Goal: Task Accomplishment & Management: Manage account settings

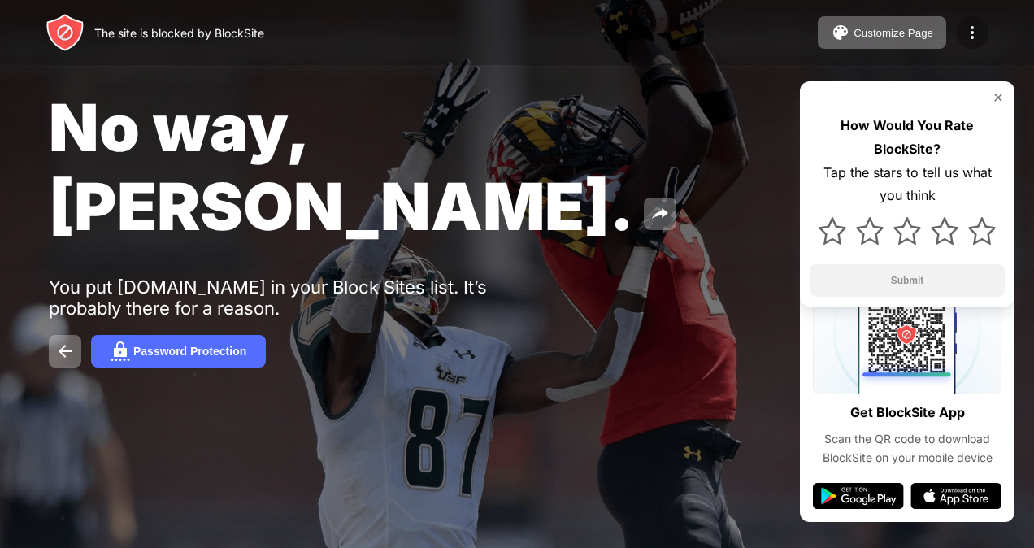
click at [969, 32] on img at bounding box center [972, 33] width 20 height 20
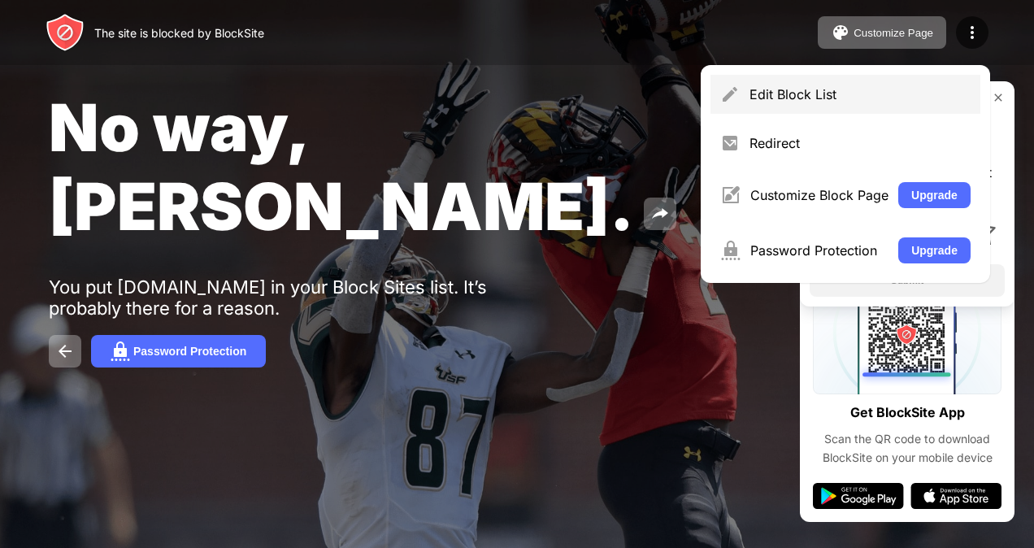
click at [864, 85] on div "Edit Block List" at bounding box center [845, 94] width 270 height 39
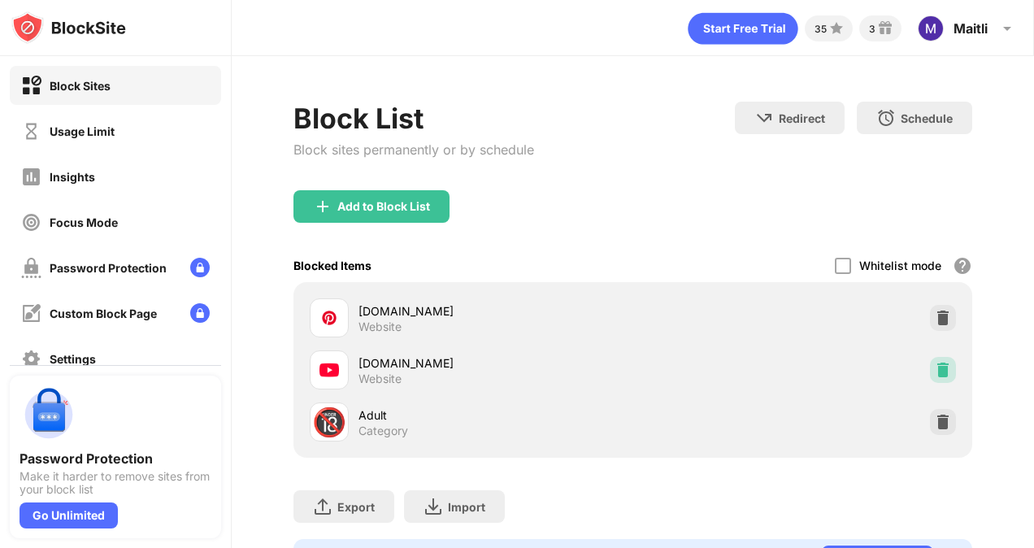
click at [937, 364] on img at bounding box center [943, 370] width 16 height 16
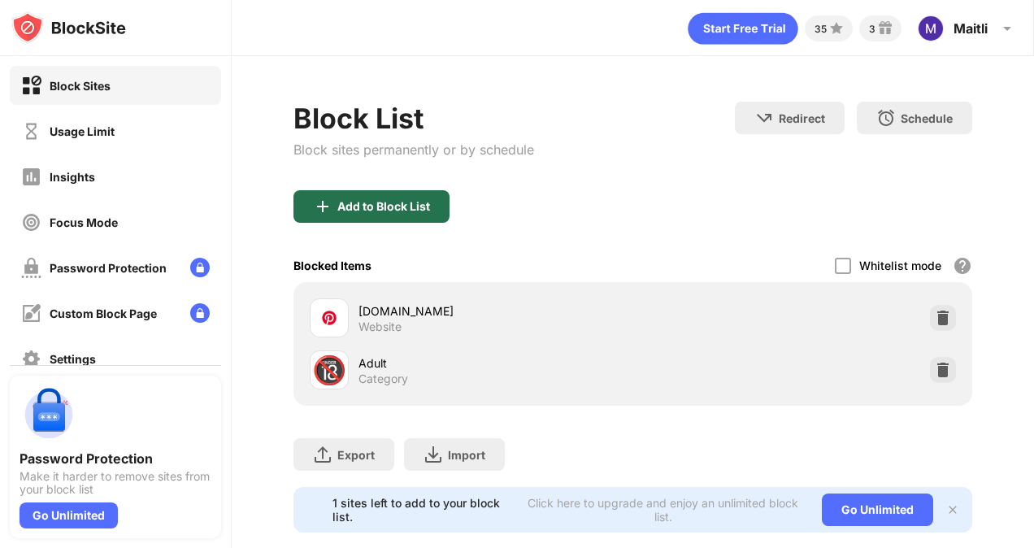
click at [414, 208] on div "Add to Block List" at bounding box center [383, 206] width 93 height 13
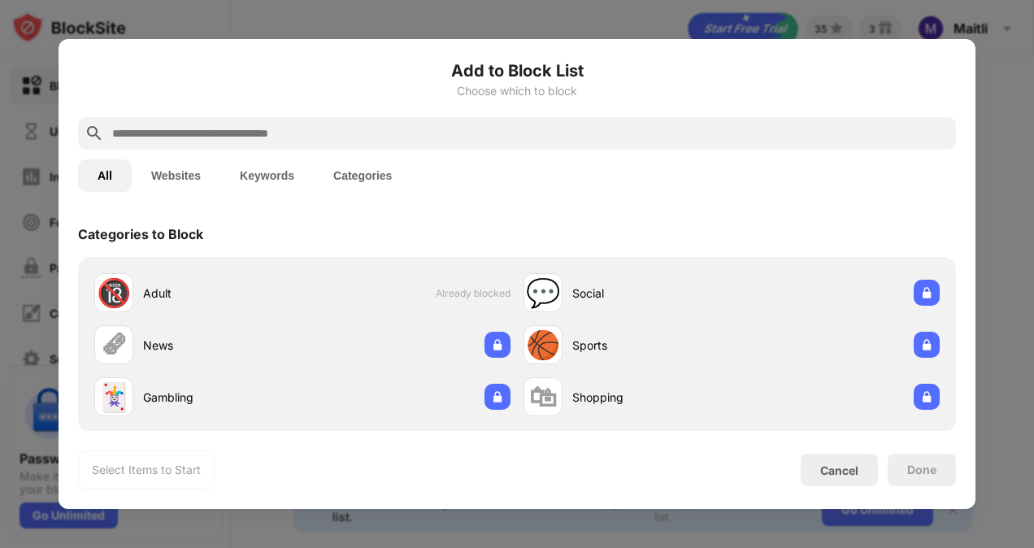
click at [542, 135] on input "text" at bounding box center [530, 134] width 839 height 20
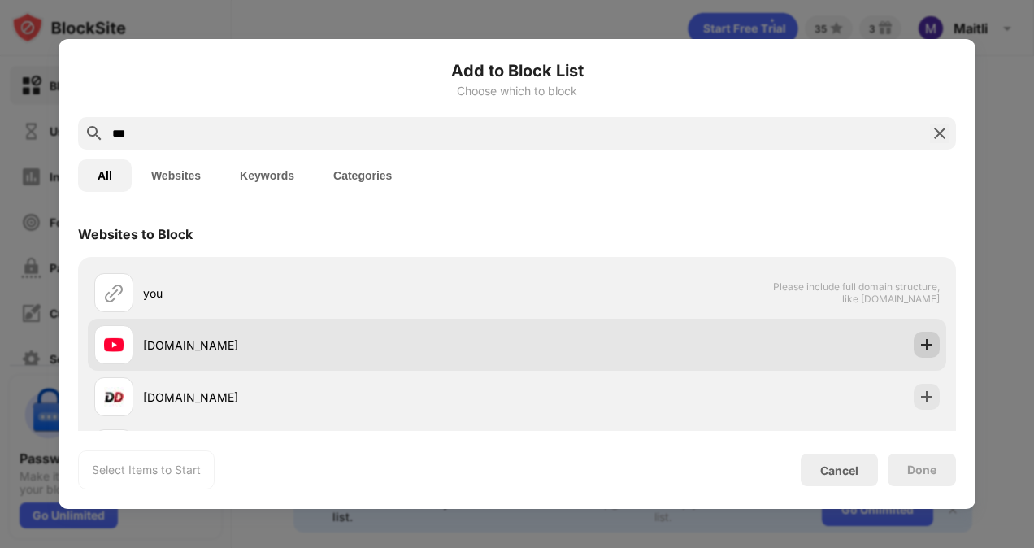
type input "***"
click at [914, 334] on div at bounding box center [926, 345] width 26 height 26
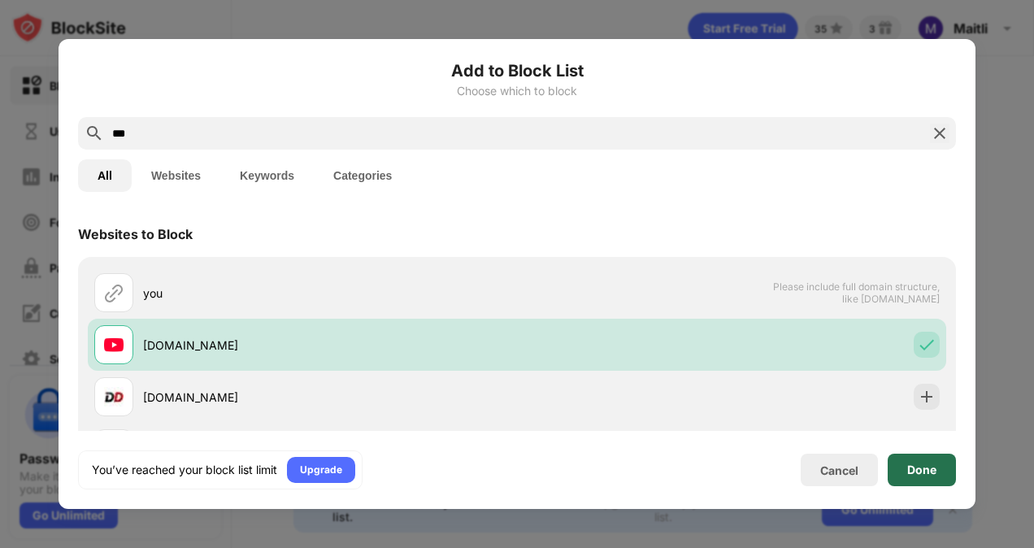
click at [910, 468] on div "Done" at bounding box center [921, 469] width 29 height 13
